Goal: Navigation & Orientation: Find specific page/section

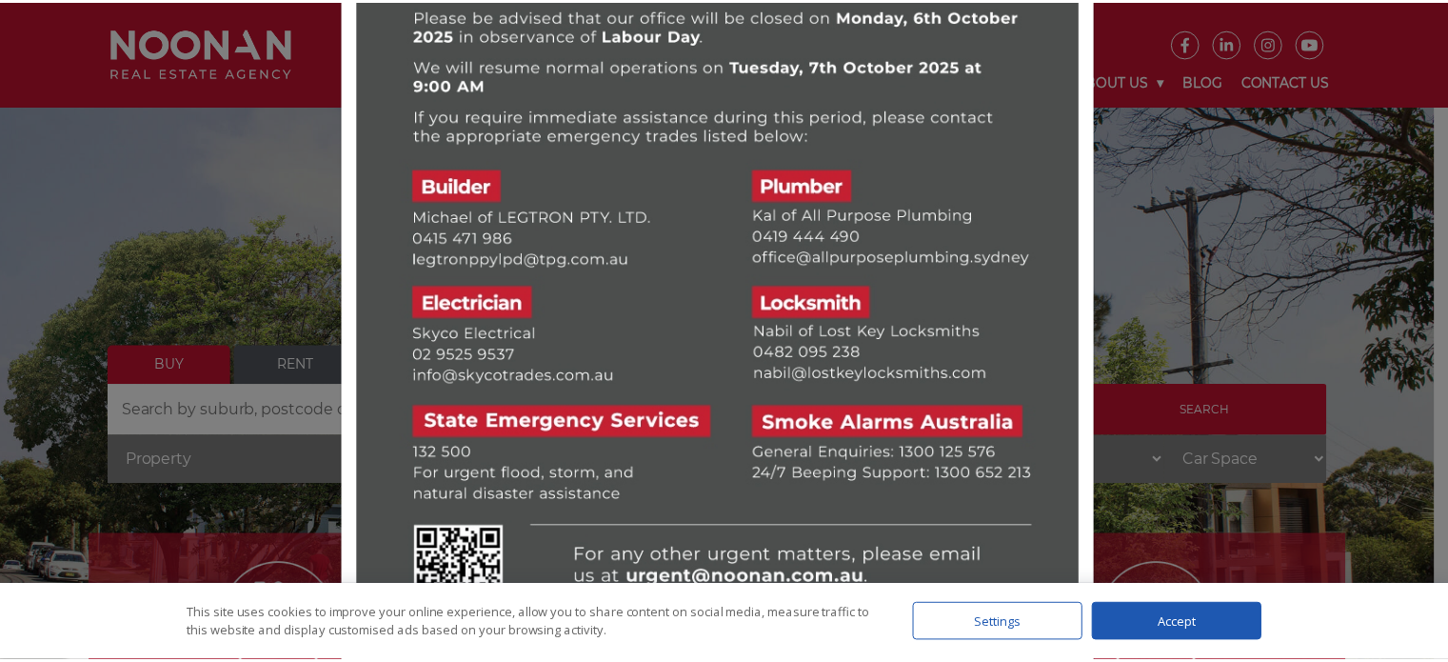
scroll to position [156, 0]
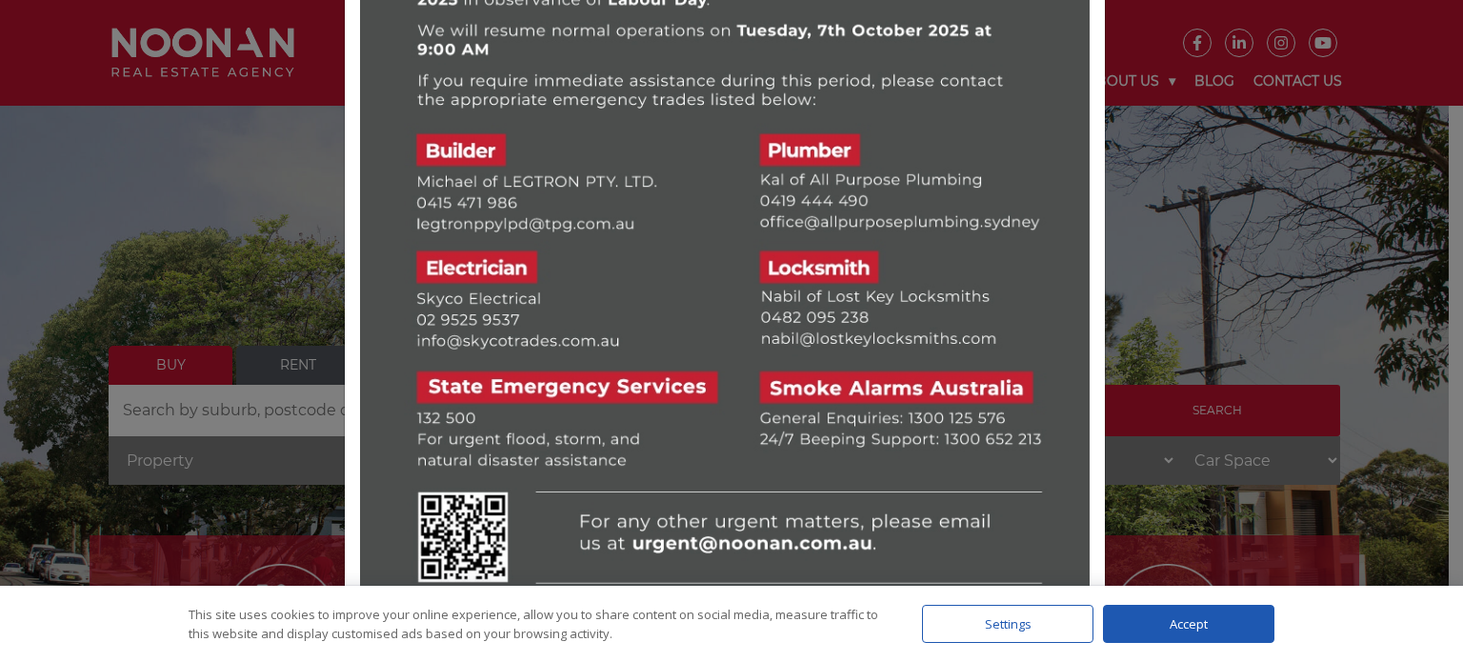
click at [1196, 336] on div at bounding box center [731, 331] width 1463 height 662
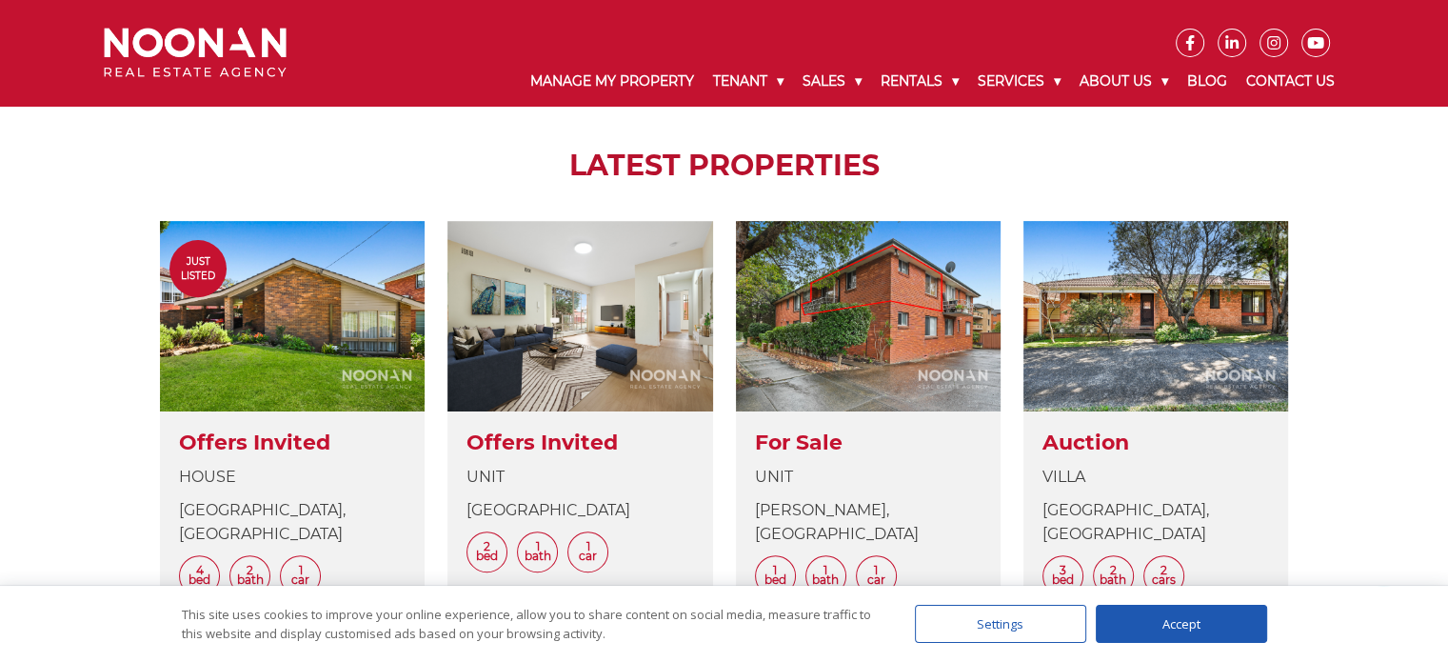
scroll to position [857, 0]
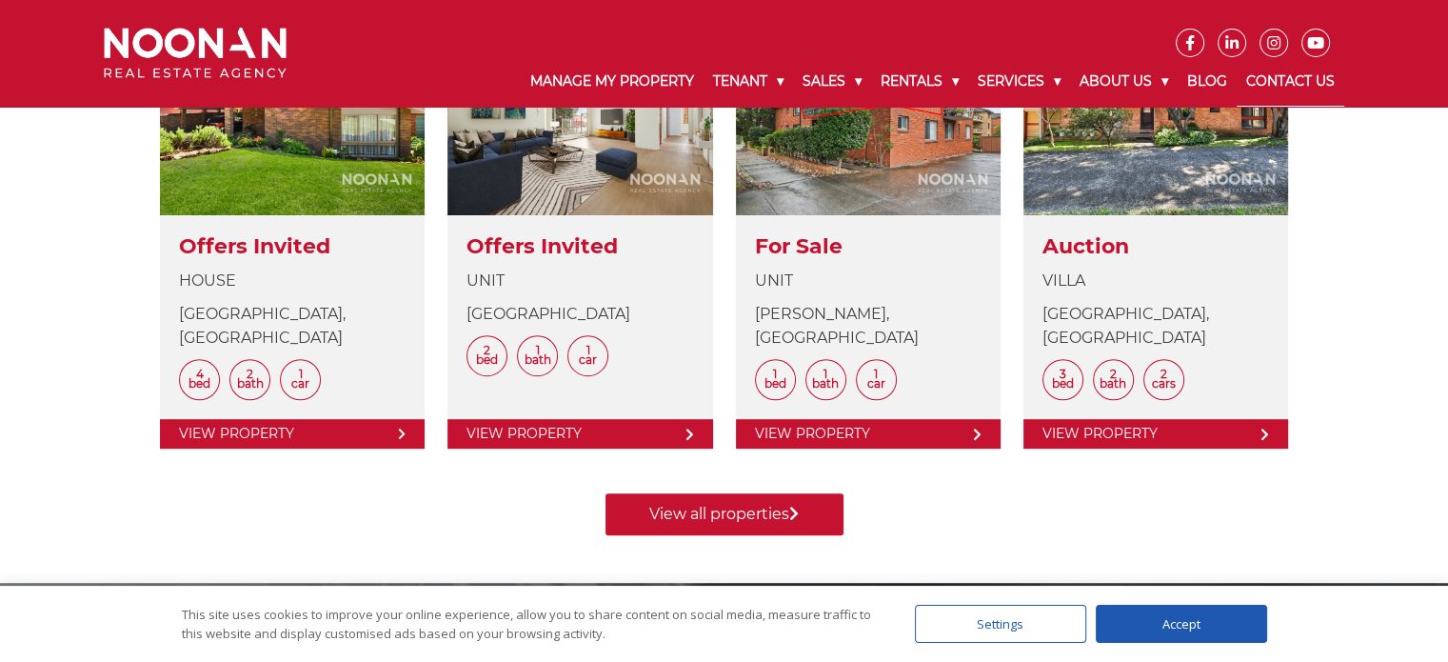
click at [1280, 90] on link "Contact Us" at bounding box center [1291, 82] width 108 height 50
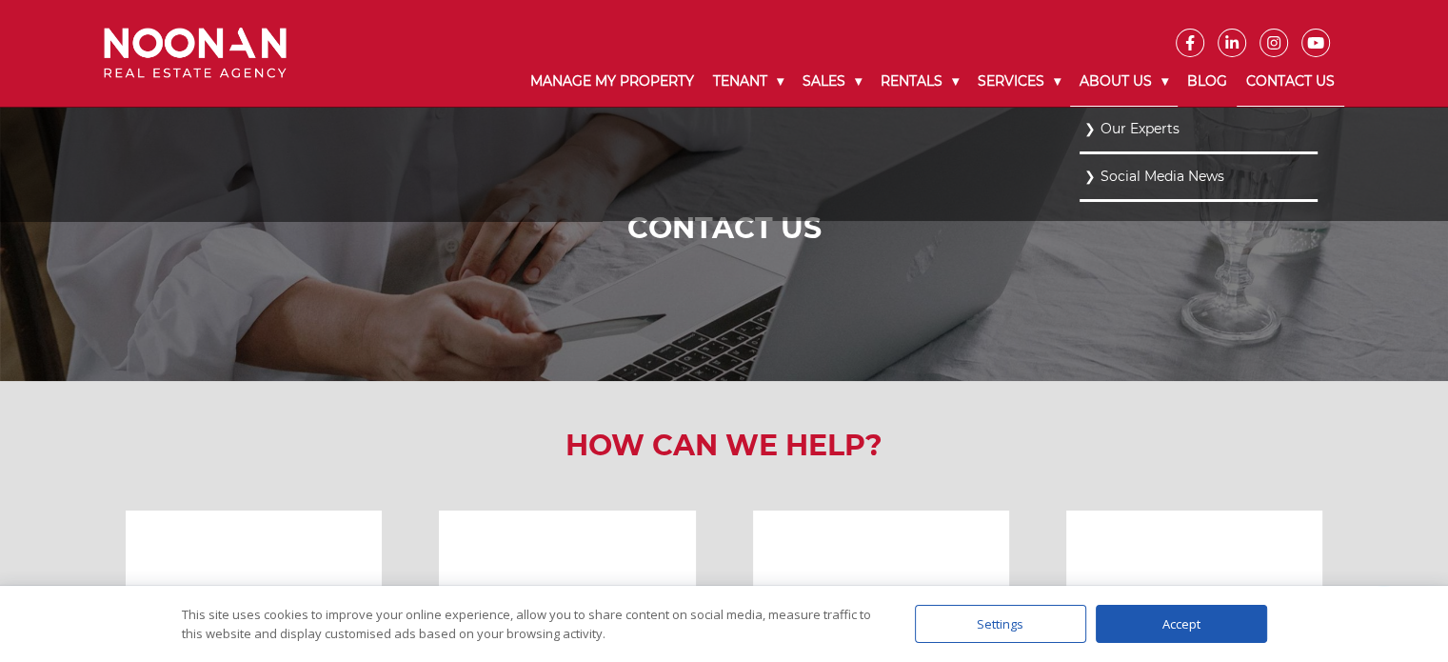
click at [1104, 87] on link "About Us" at bounding box center [1124, 82] width 108 height 50
click at [1124, 130] on link "Our Experts" at bounding box center [1199, 129] width 229 height 26
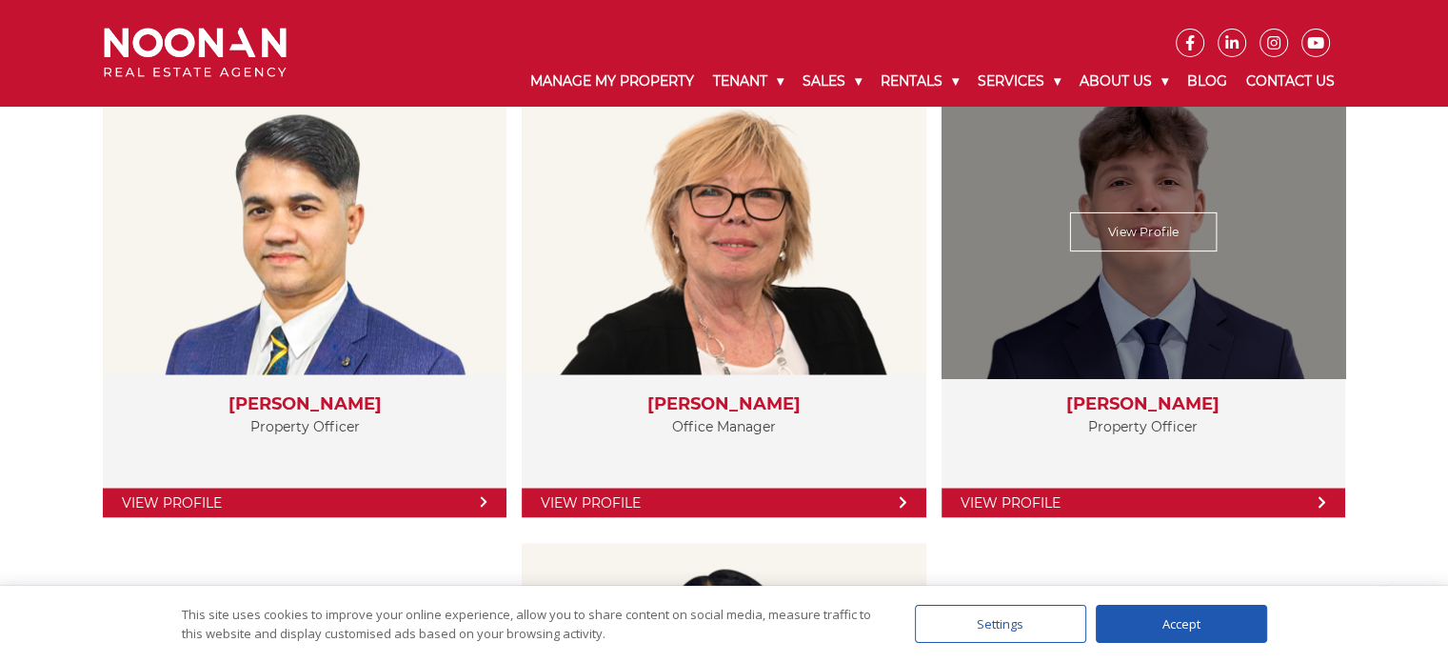
scroll to position [3282, 0]
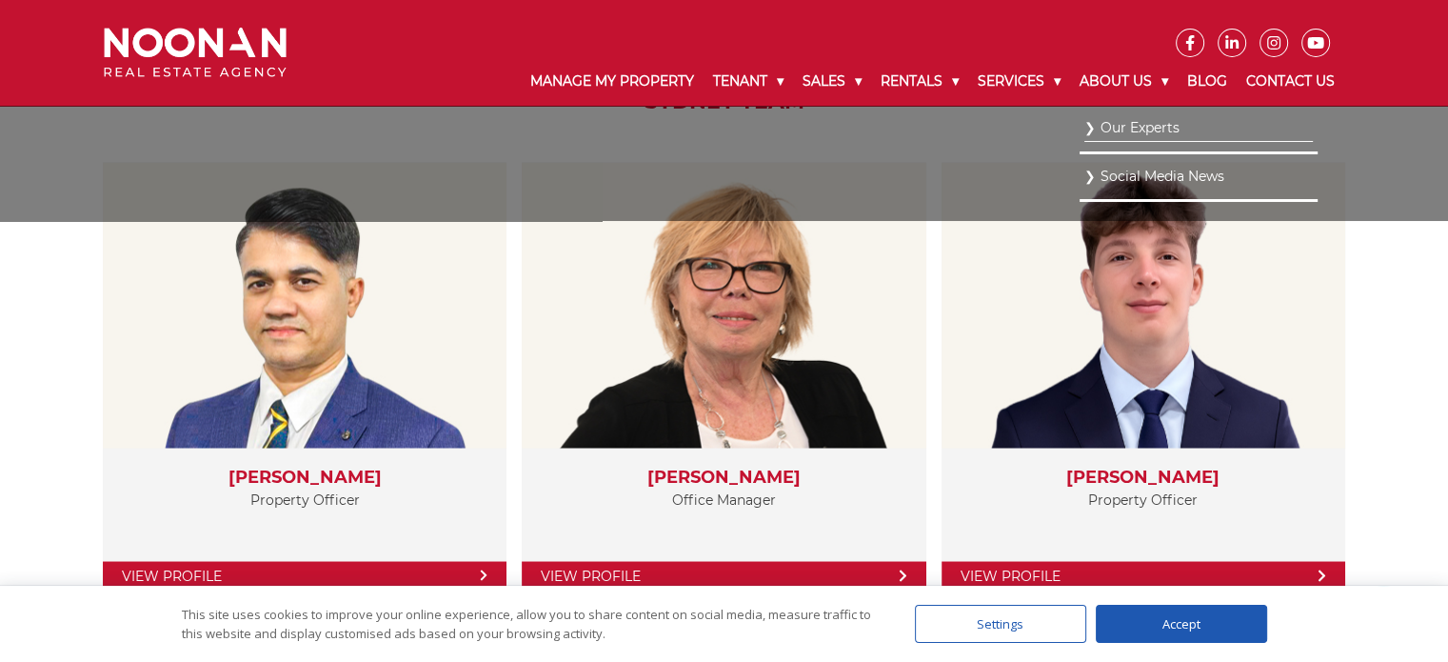
click at [1143, 176] on link "Social Media News" at bounding box center [1199, 177] width 229 height 26
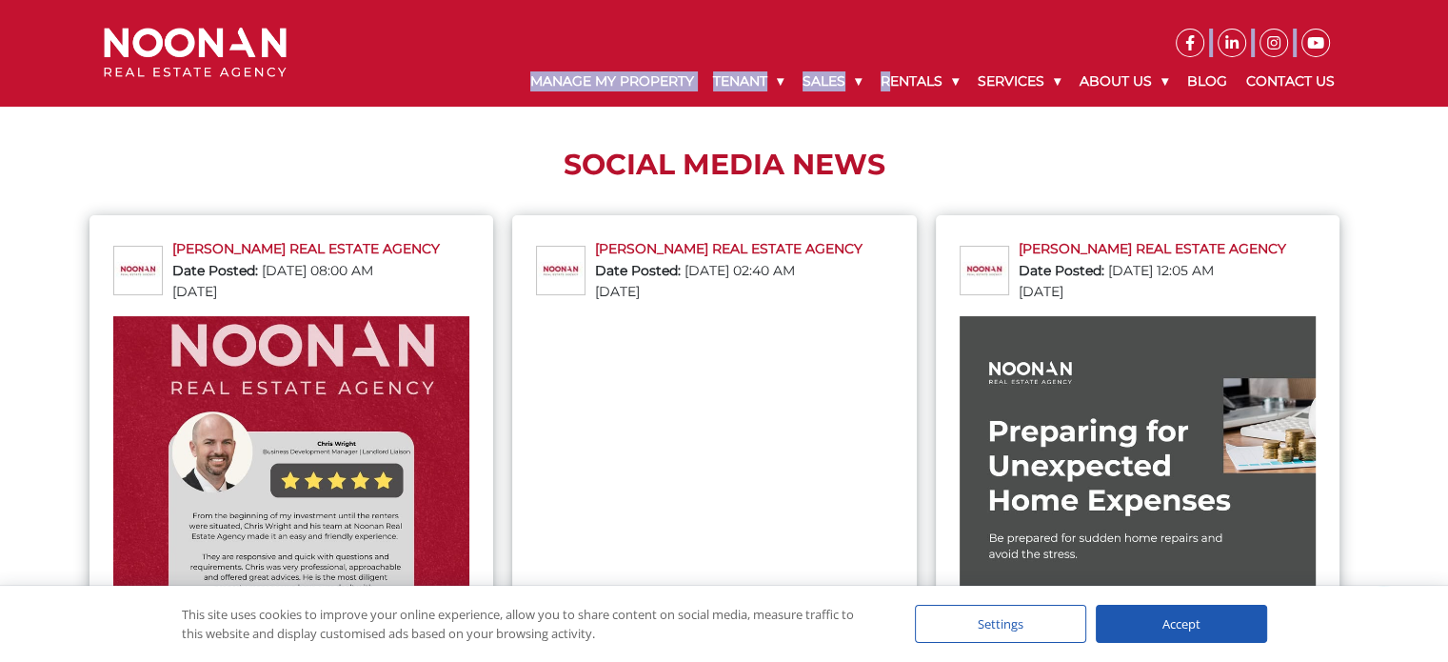
click at [880, 59] on nav "Manage My Property Tenant Urgent & Emergency Repairs Repairs and Maintenance Re…" at bounding box center [830, 53] width 1058 height 106
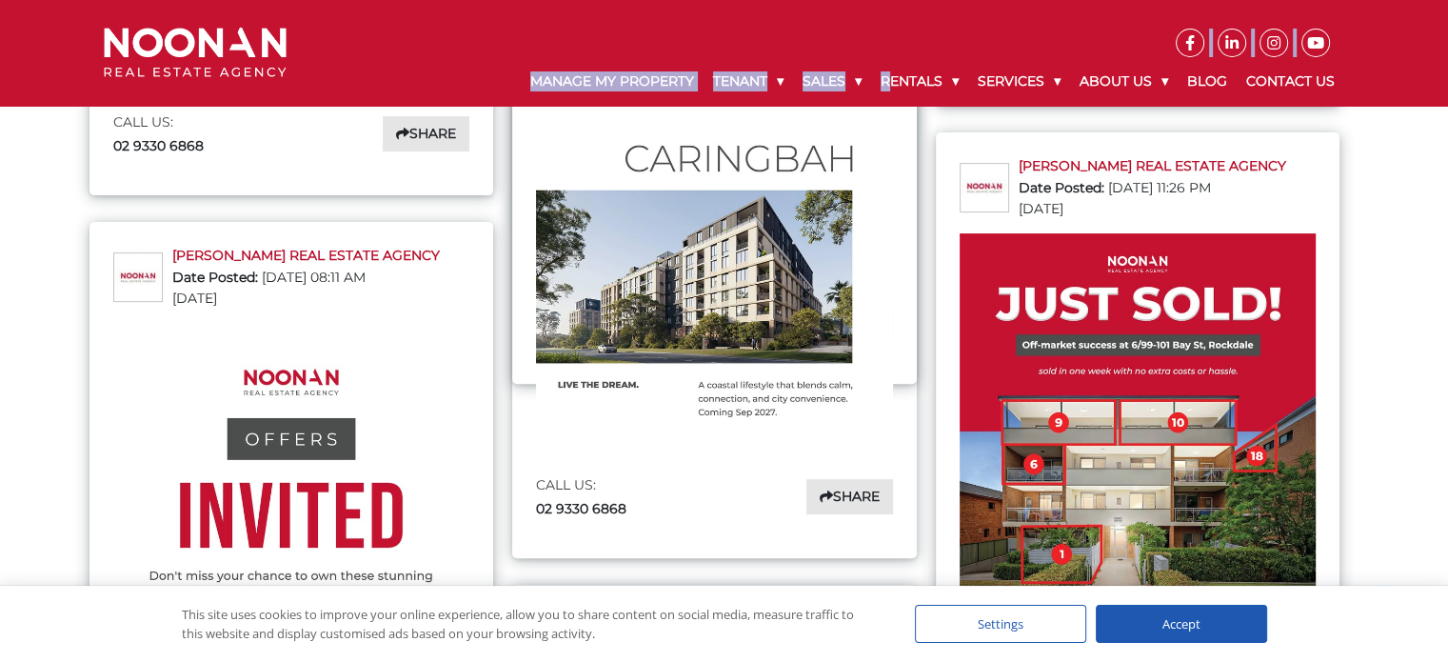
scroll to position [667, 0]
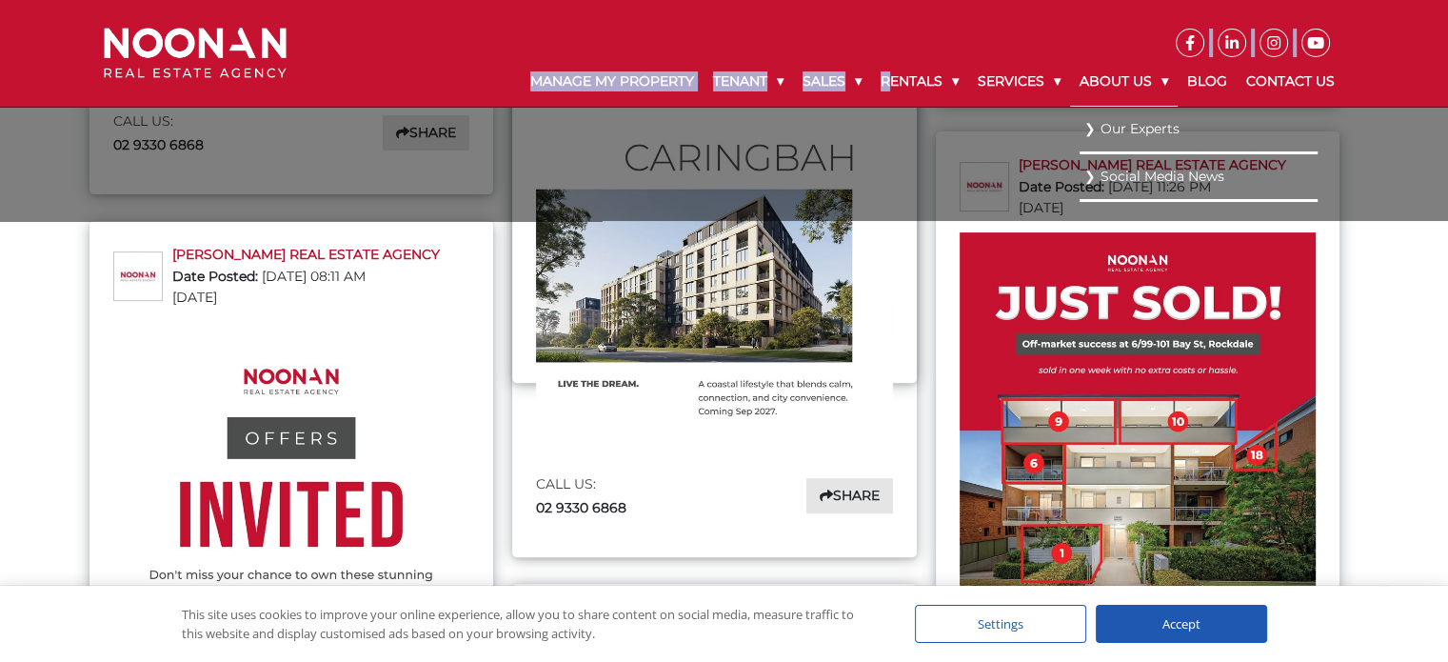
click at [1130, 85] on link "About Us" at bounding box center [1124, 82] width 108 height 50
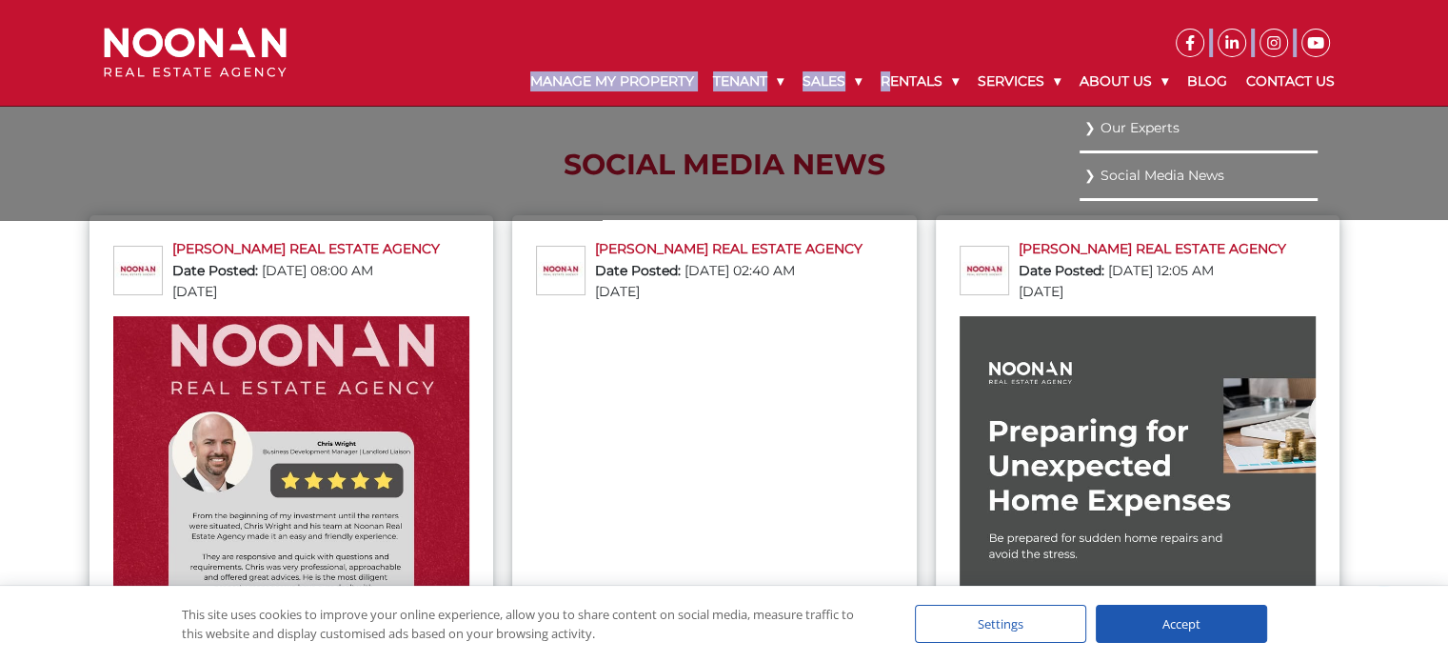
click at [1142, 125] on link "Our Experts" at bounding box center [1199, 128] width 229 height 26
